Goal: Ask a question

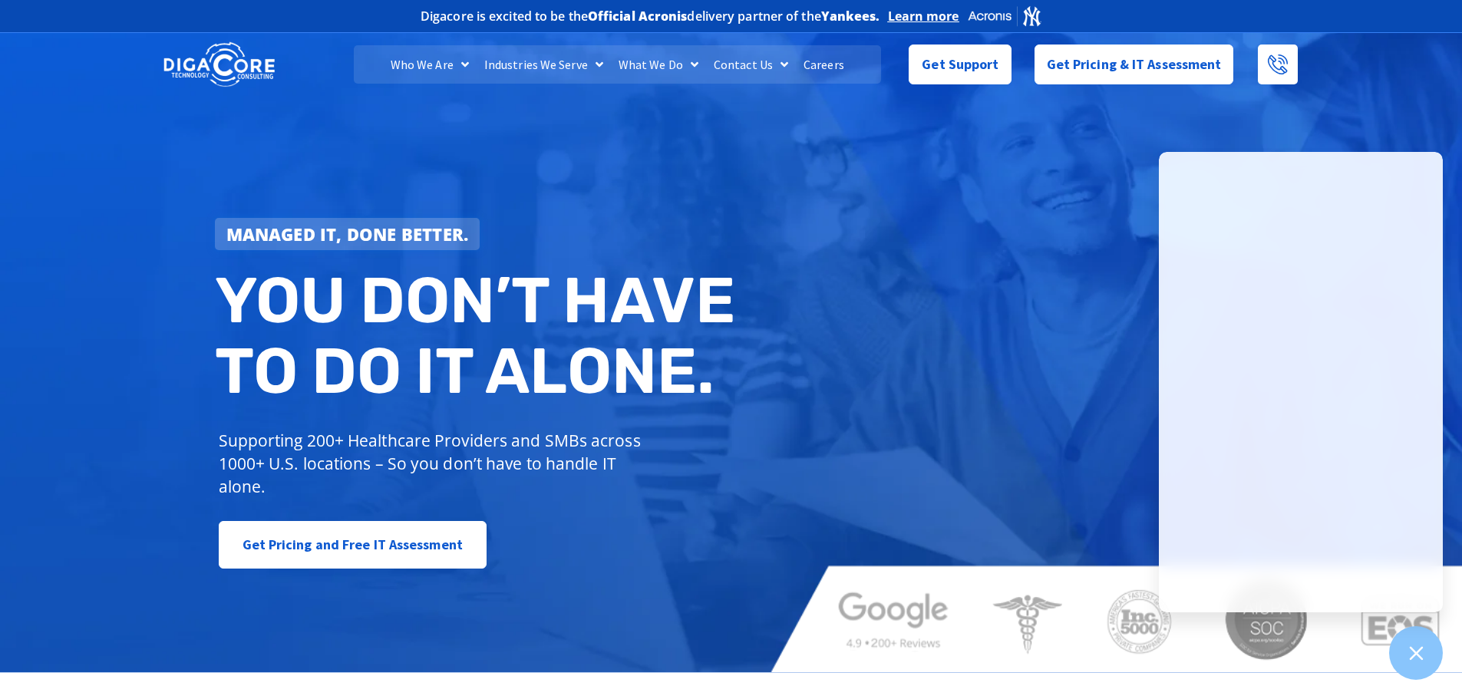
click at [221, 61] on img at bounding box center [218, 65] width 111 height 48
click at [967, 76] on link "Get Support" at bounding box center [959, 58] width 102 height 40
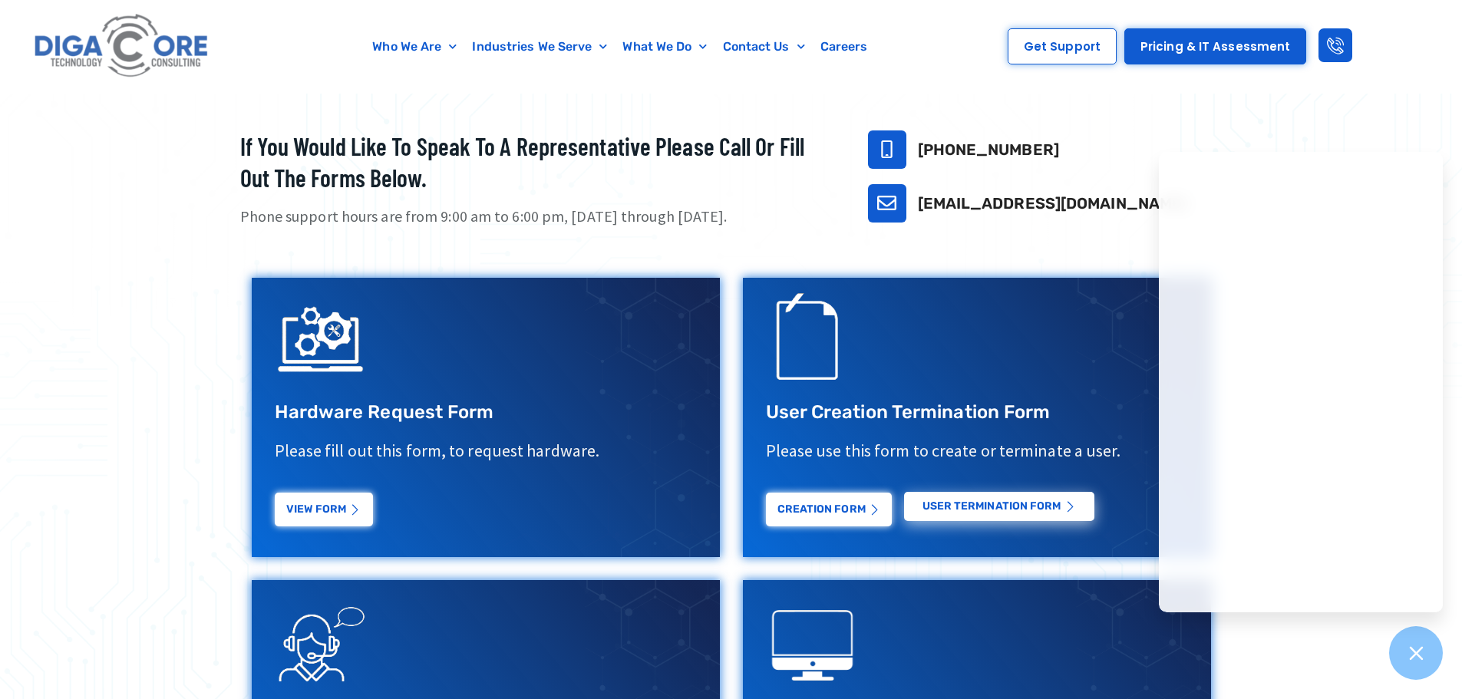
scroll to position [400, 0]
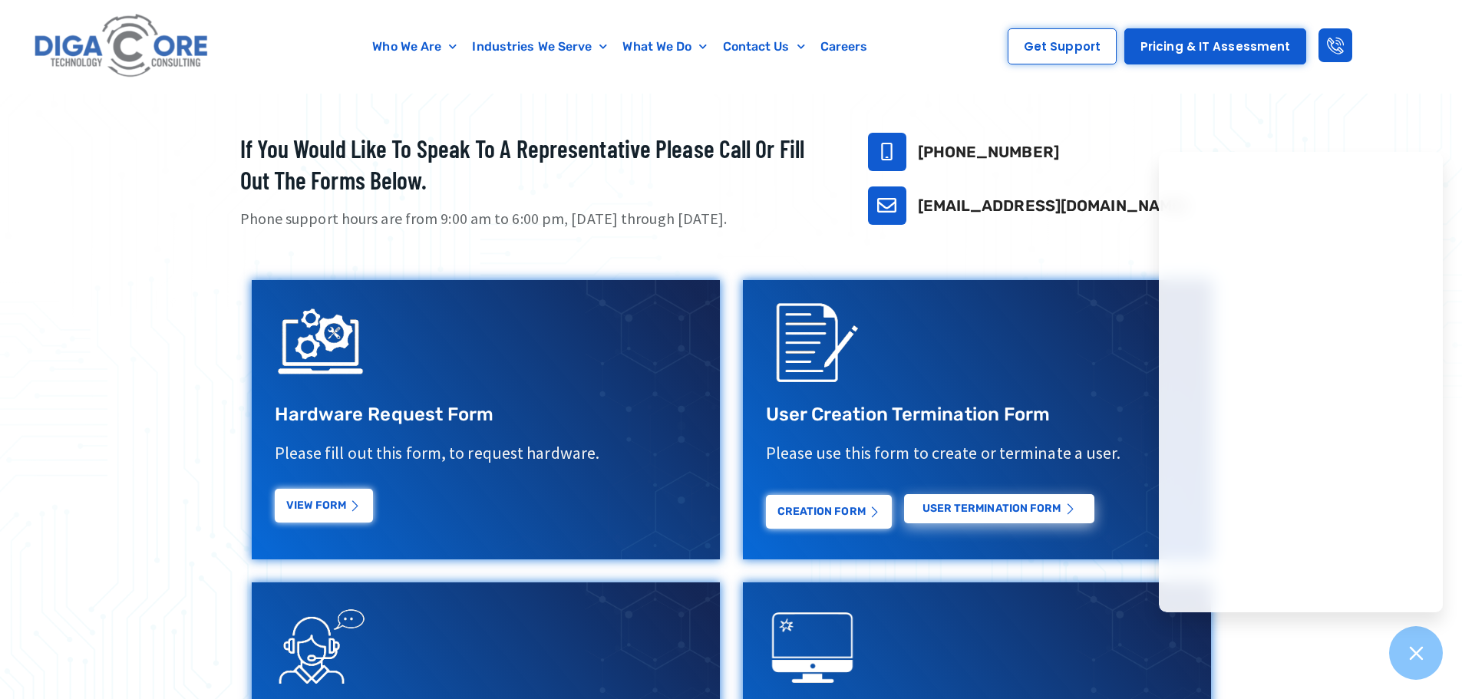
click at [314, 514] on link "View Form" at bounding box center [324, 508] width 98 height 34
